Goal: Task Accomplishment & Management: Manage account settings

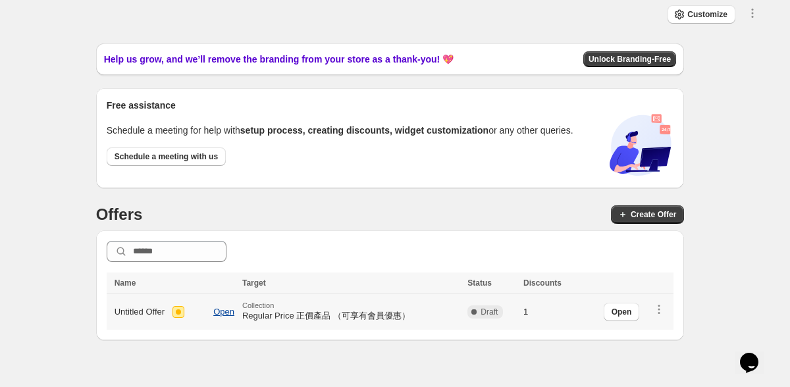
click at [234, 313] on span "Open" at bounding box center [223, 312] width 21 height 11
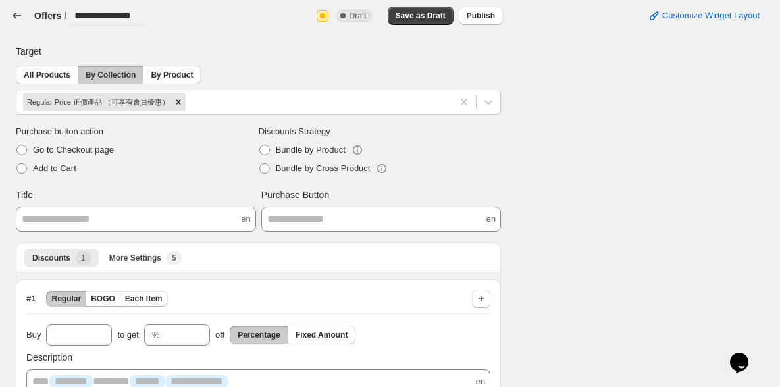
click at [21, 10] on icon "button" at bounding box center [17, 15] width 13 height 13
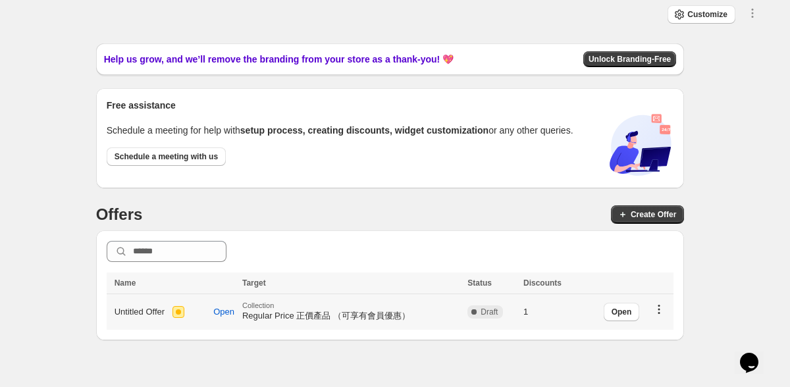
click at [655, 304] on icon "button" at bounding box center [658, 309] width 13 height 13
click at [667, 295] on span "Delete" at bounding box center [670, 289] width 25 height 13
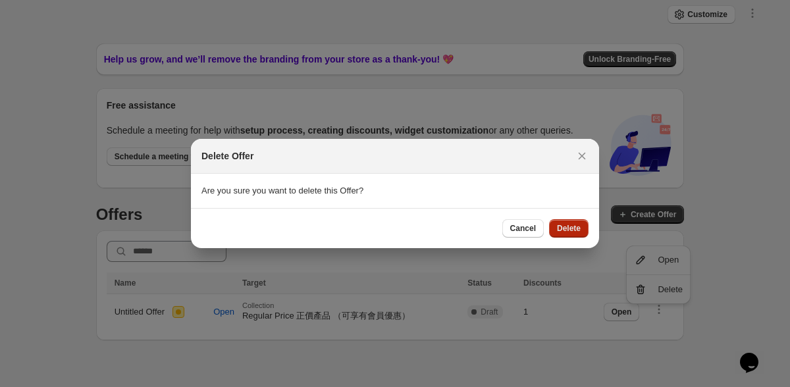
click at [575, 224] on span "Delete" at bounding box center [569, 228] width 24 height 11
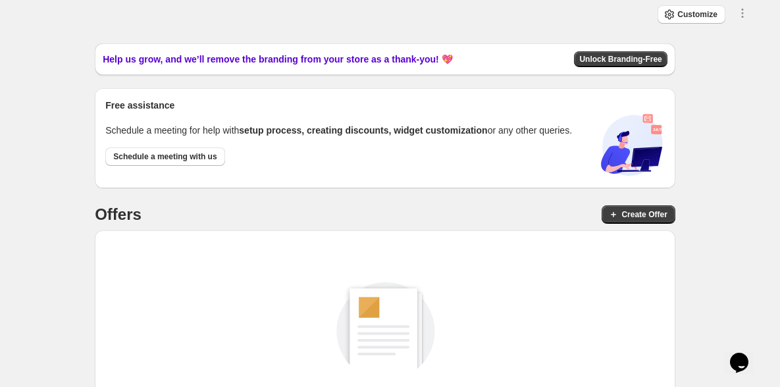
click at [1, 87] on div "Close Help this amazing app grow 🚀! Share it with your network and let others b…" at bounding box center [385, 279] width 770 height 498
